Goal: Check status

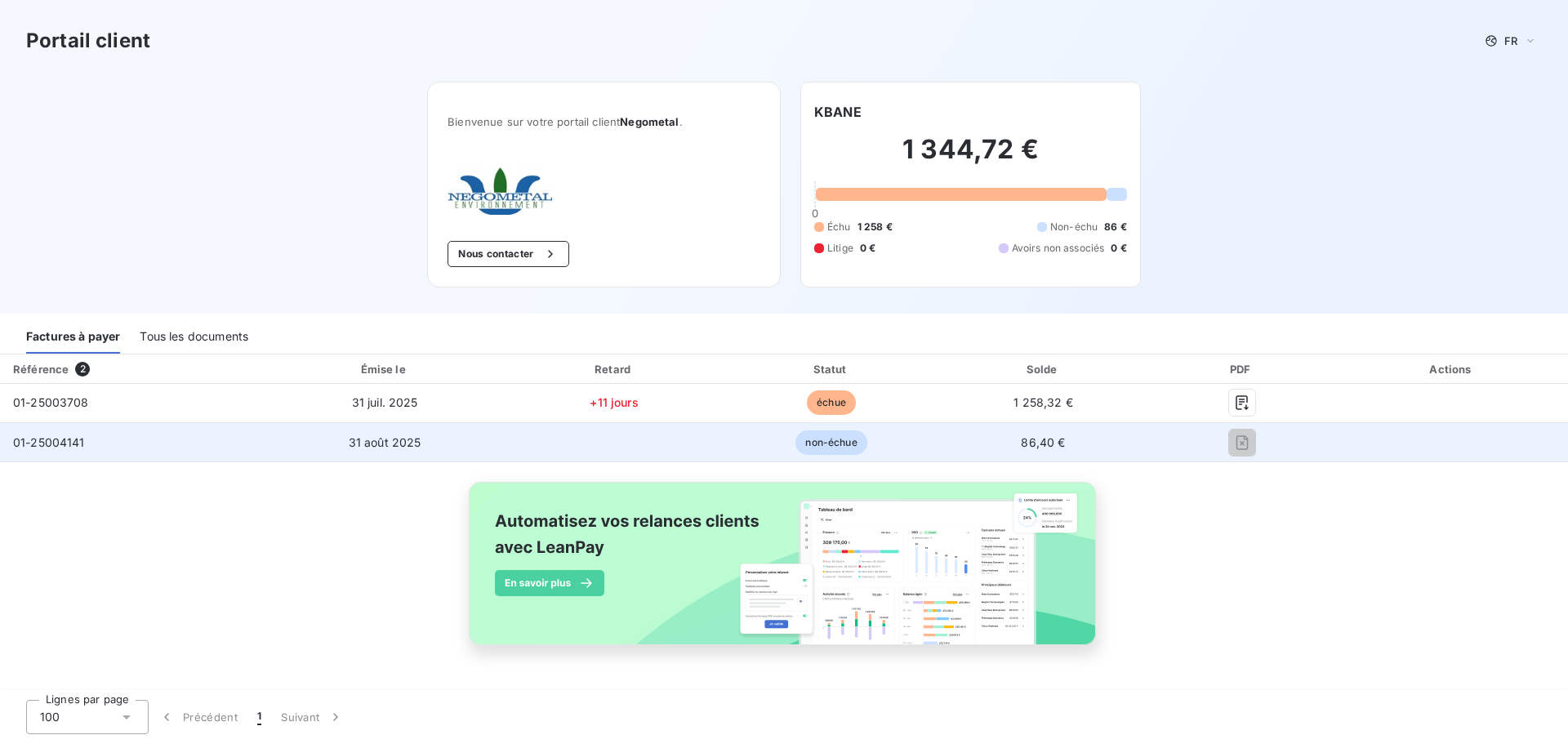
click at [144, 437] on td "01-25004141" at bounding box center [132, 443] width 266 height 39
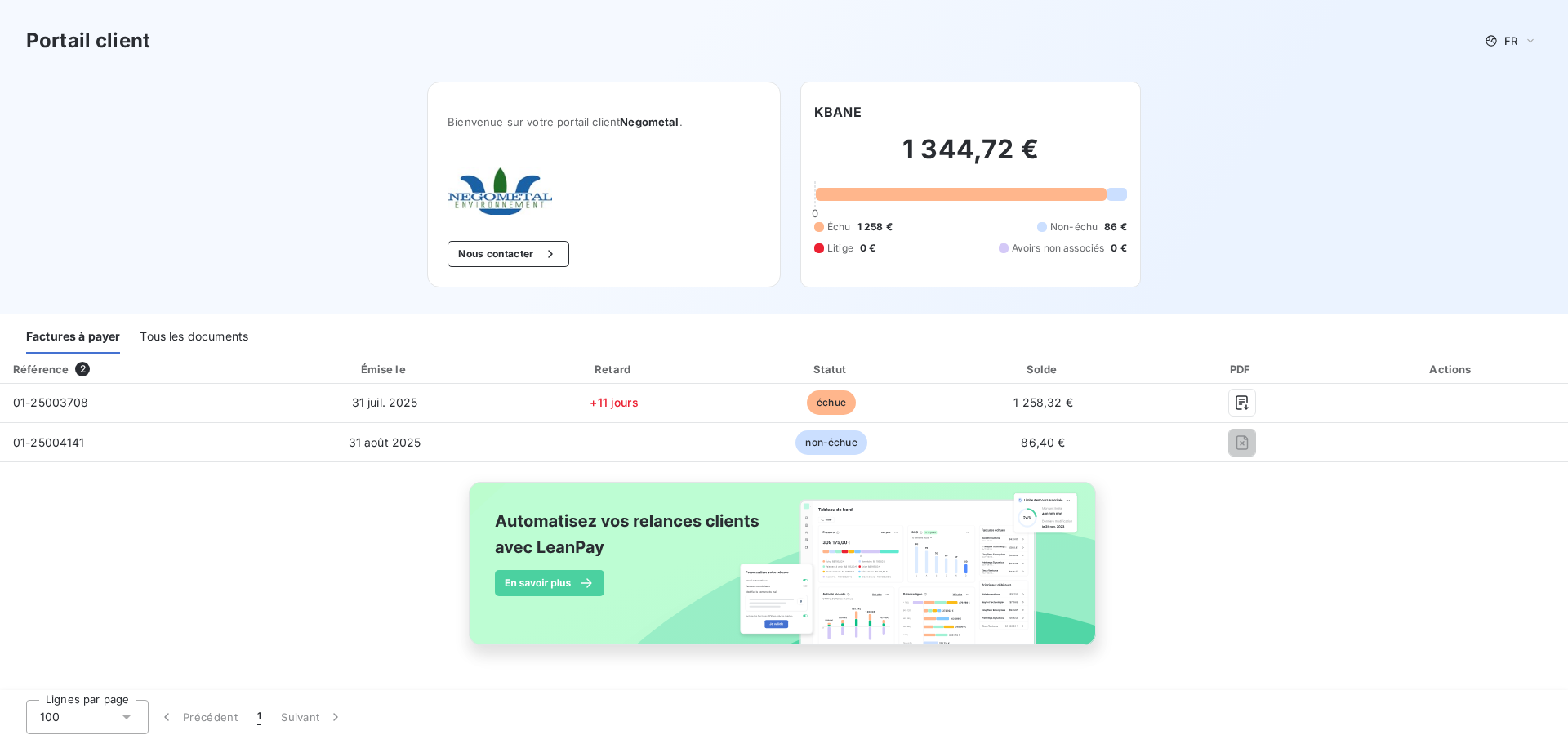
click at [186, 338] on div "Tous les documents" at bounding box center [193, 336] width 109 height 34
